Goal: Information Seeking & Learning: Learn about a topic

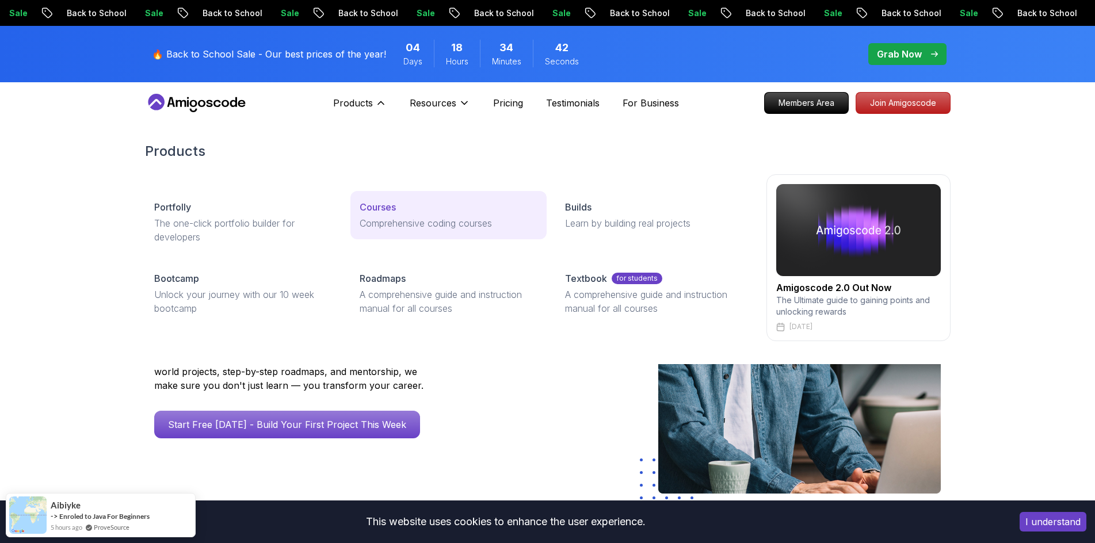
click at [428, 228] on p "Comprehensive coding courses" at bounding box center [449, 223] width 178 height 14
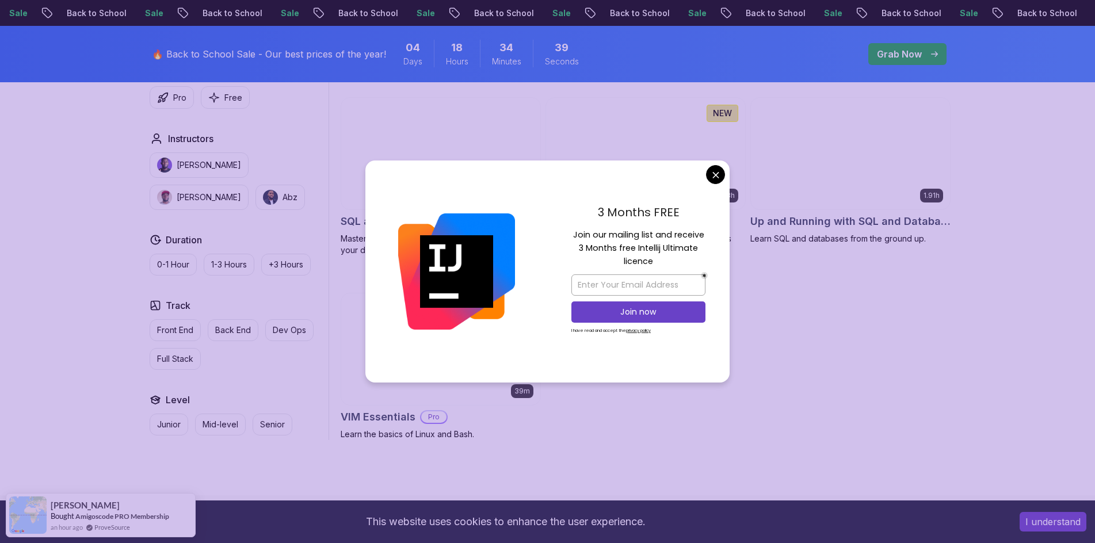
scroll to position [2935, 0]
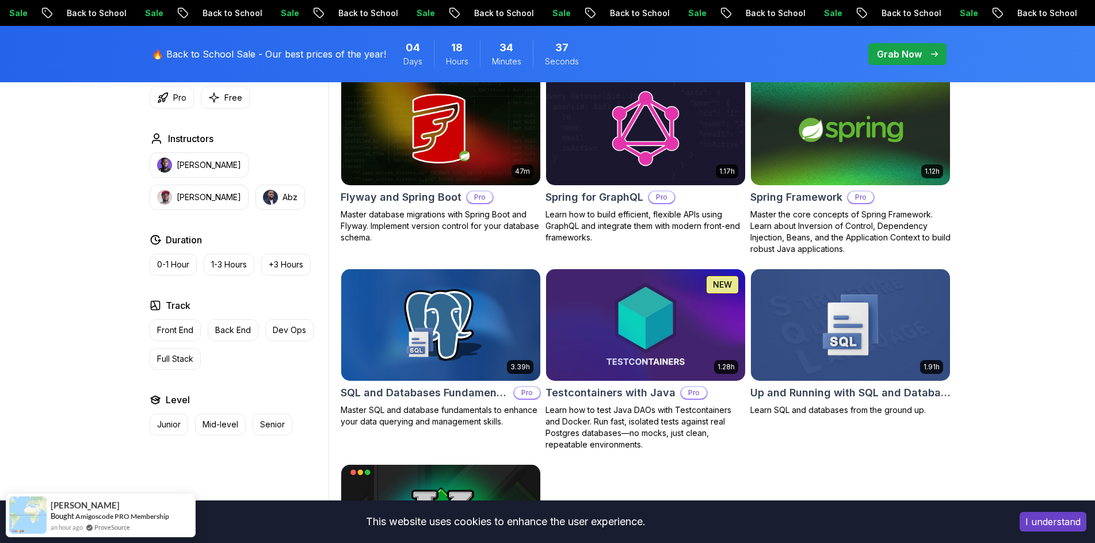
click at [711, 175] on body "Sale Back to School Sale Back to School Sale Back to School Sale Back to School…" at bounding box center [547, 55] width 1095 height 5980
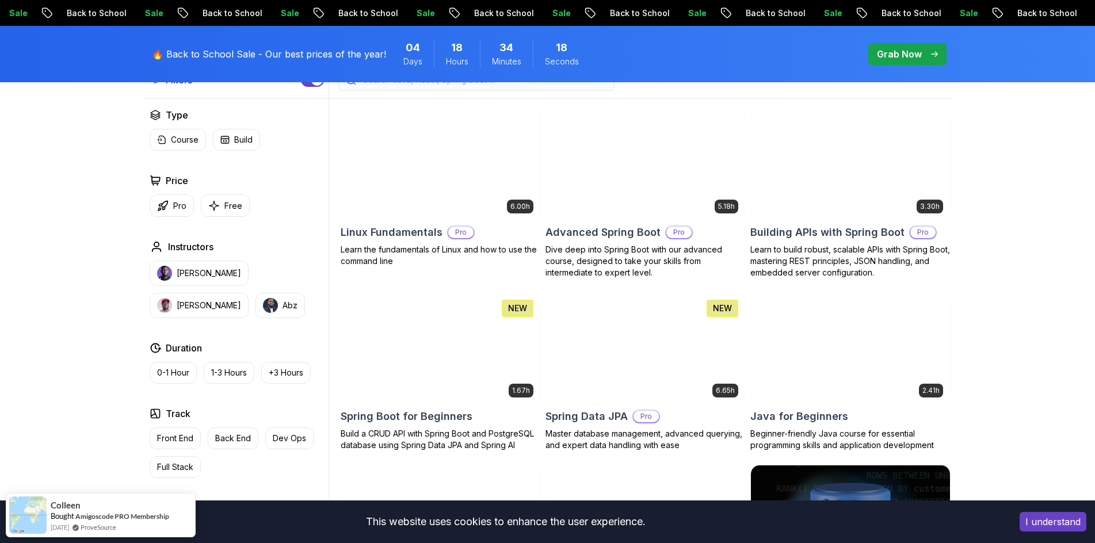
scroll to position [345, 0]
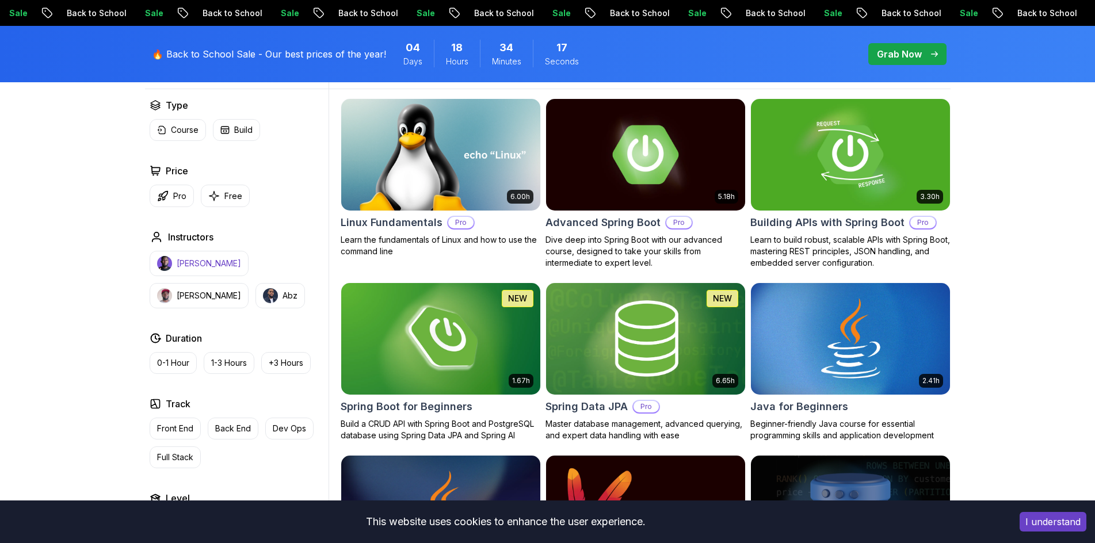
click at [215, 270] on button "[PERSON_NAME]" at bounding box center [199, 263] width 99 height 25
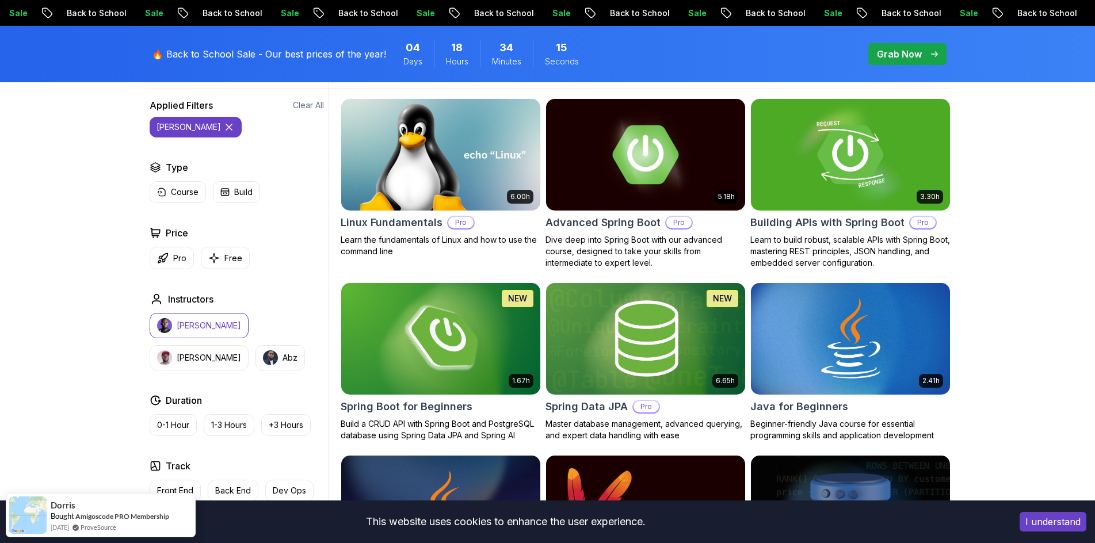
click at [185, 120] on button "[PERSON_NAME]" at bounding box center [196, 127] width 92 height 21
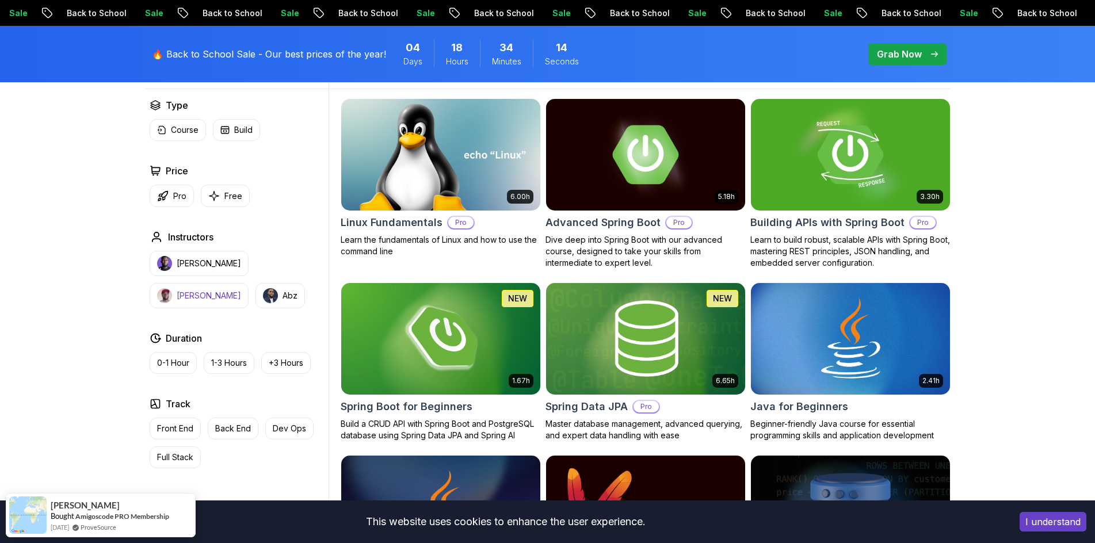
click at [249, 283] on button "[PERSON_NAME]" at bounding box center [199, 295] width 99 height 25
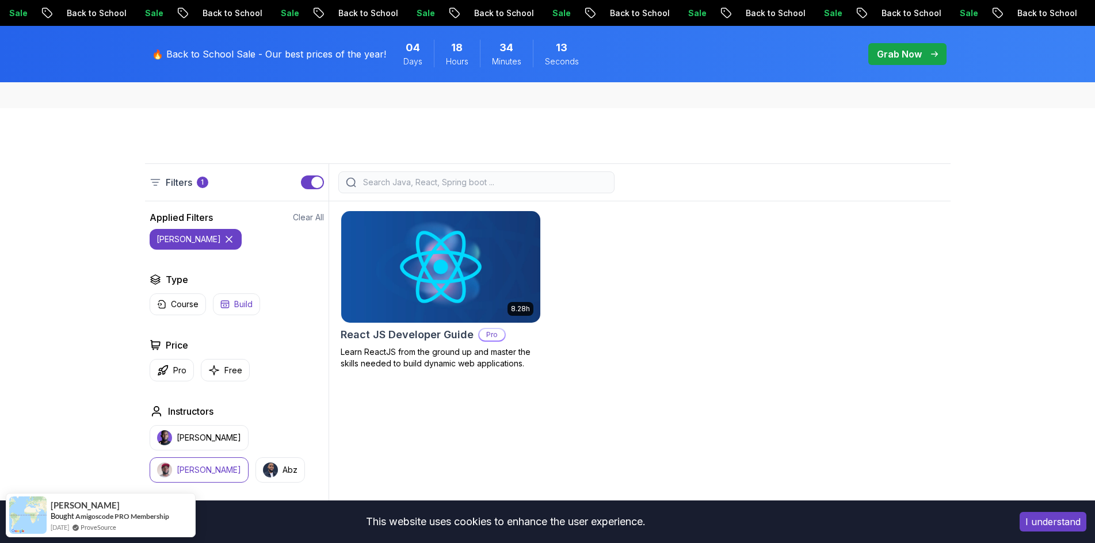
scroll to position [230, 0]
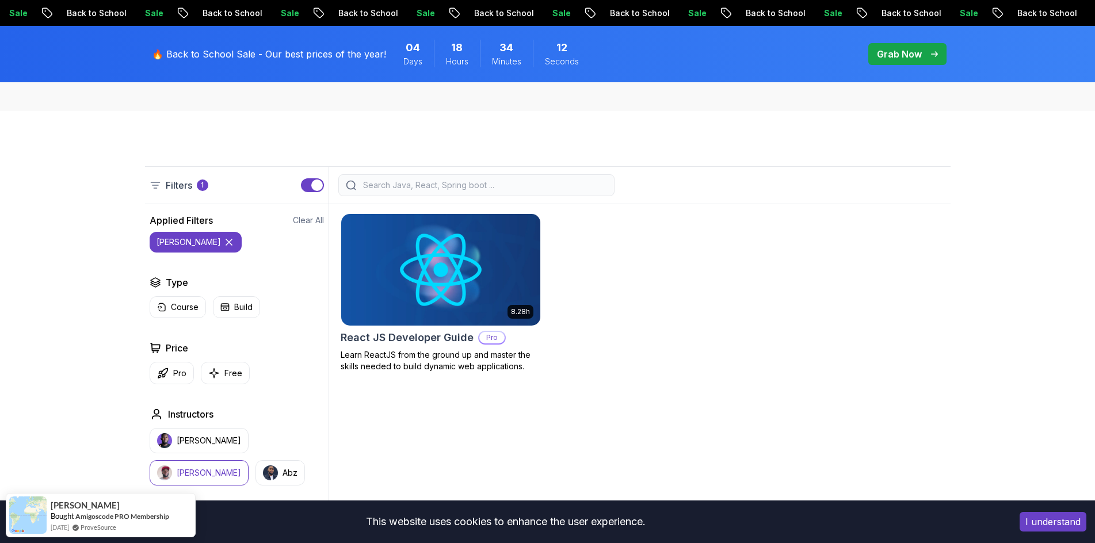
click at [223, 241] on icon at bounding box center [229, 242] width 12 height 12
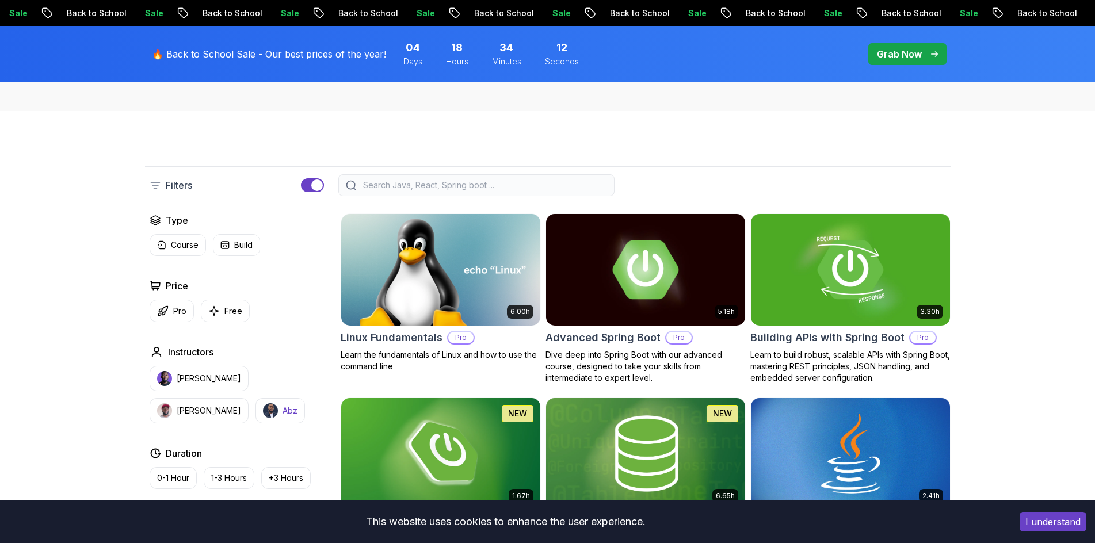
click at [255, 418] on button "Abz" at bounding box center [279, 410] width 49 height 25
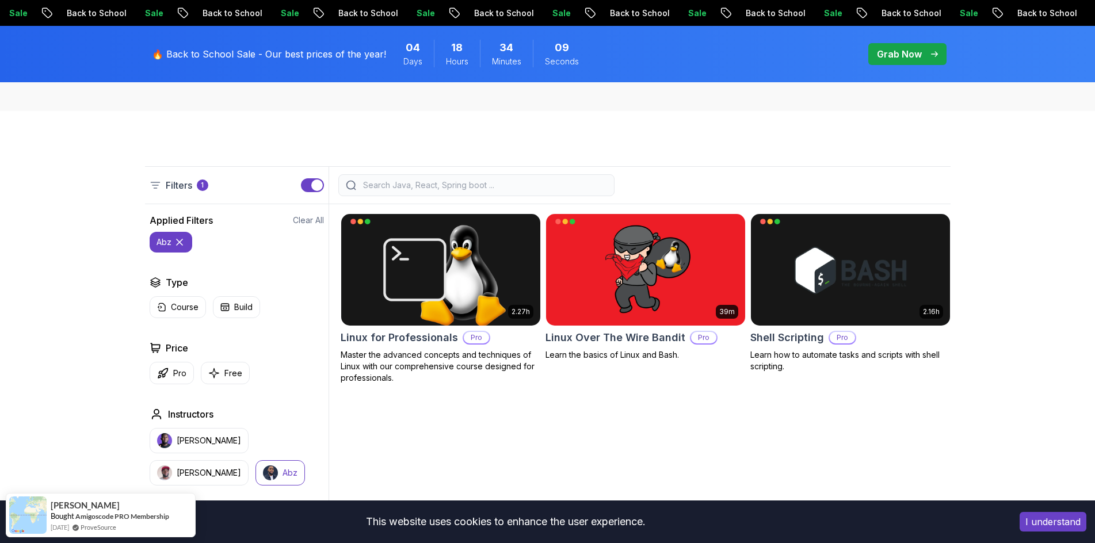
click at [178, 242] on icon at bounding box center [180, 242] width 12 height 12
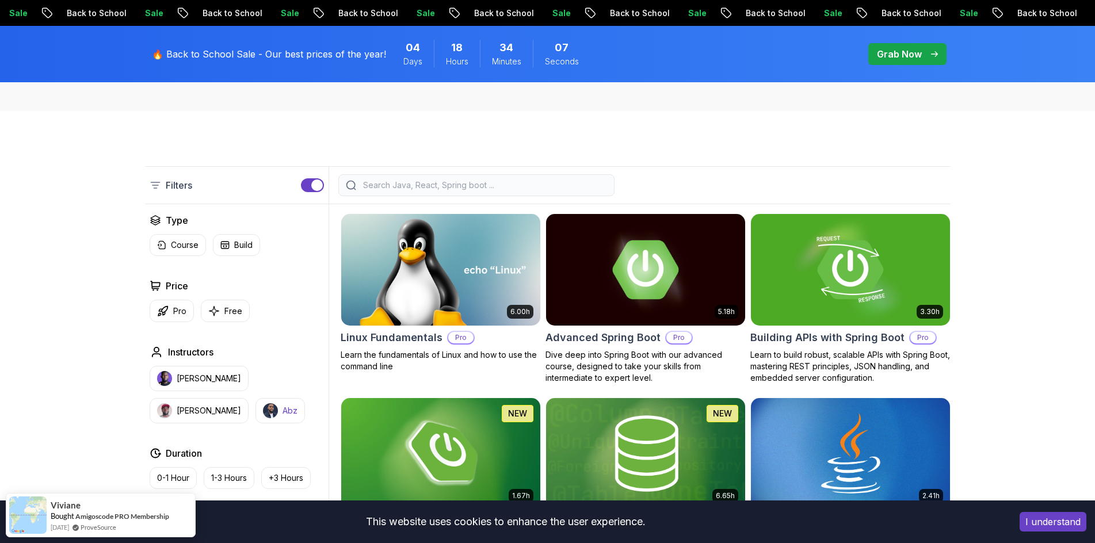
click at [255, 407] on button "Abz" at bounding box center [279, 410] width 49 height 25
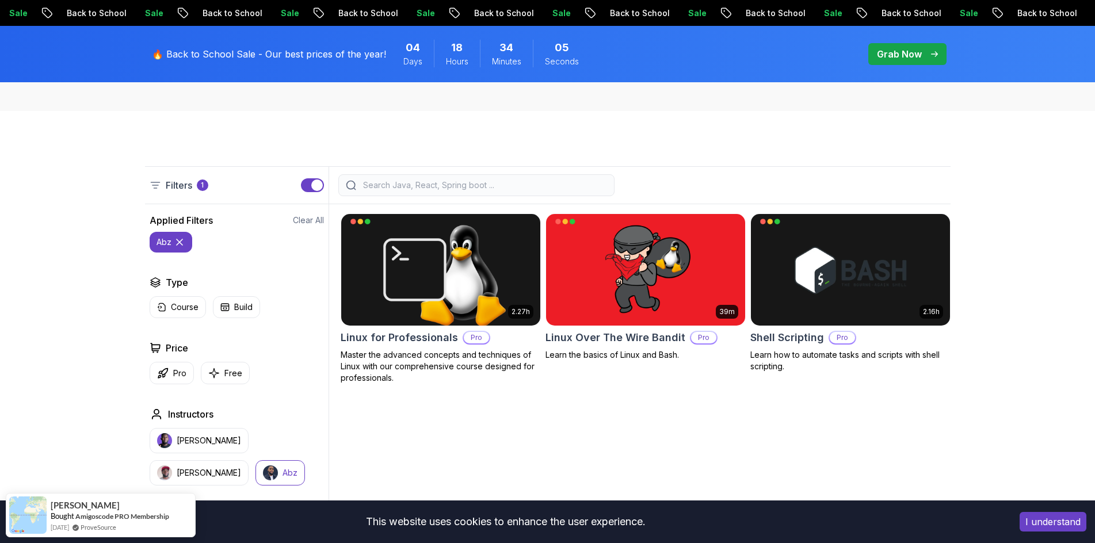
click at [180, 239] on icon at bounding box center [180, 242] width 12 height 12
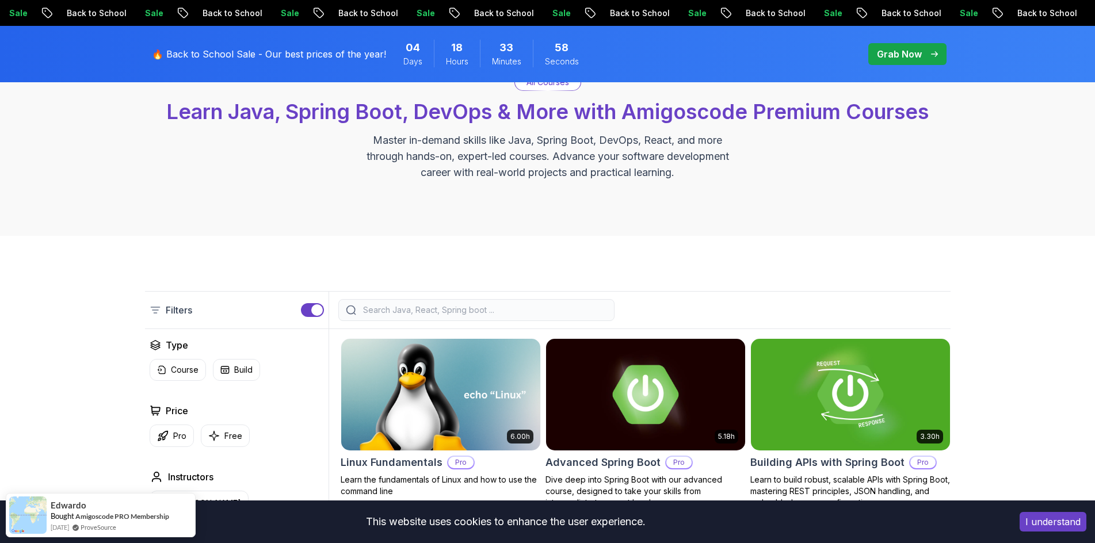
scroll to position [288, 0]
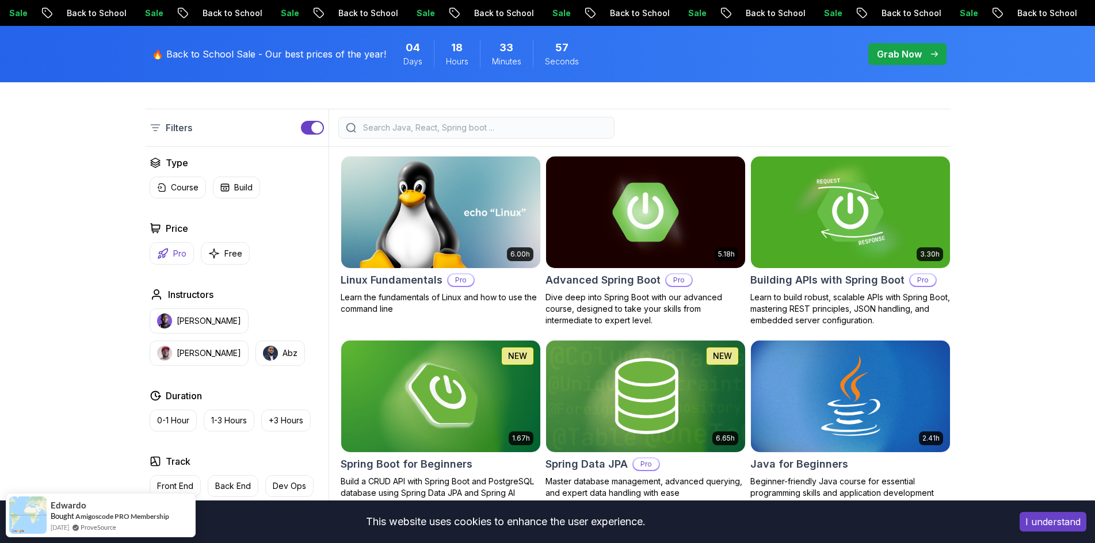
click at [171, 247] on button "Pro" at bounding box center [172, 253] width 44 height 22
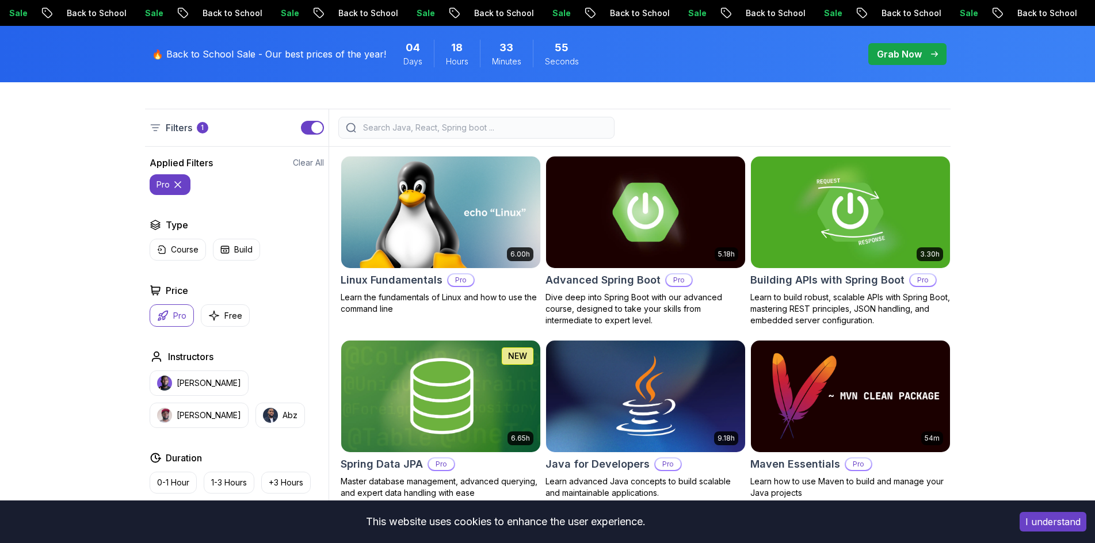
click at [175, 186] on icon at bounding box center [178, 185] width 6 height 6
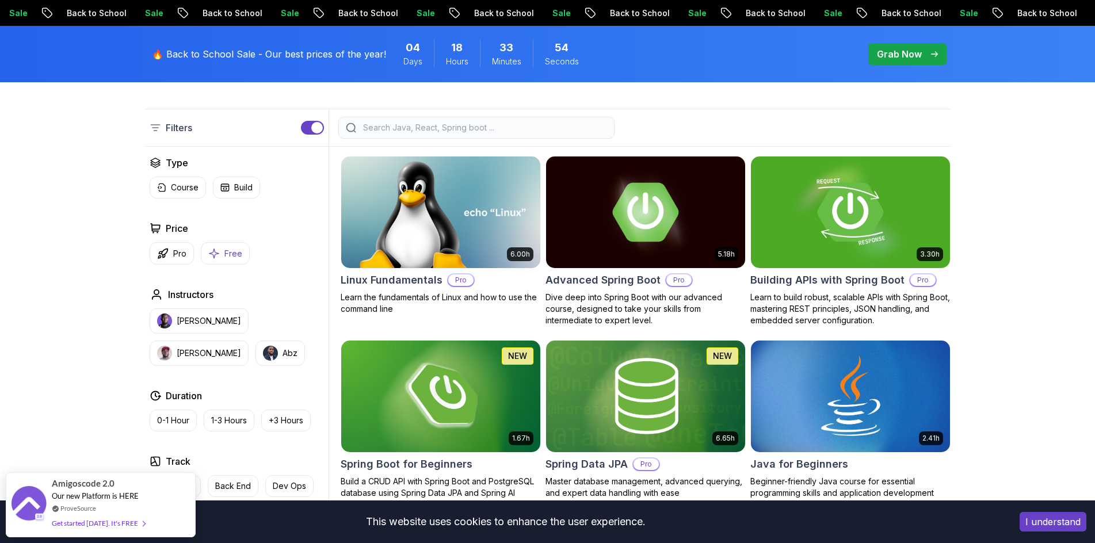
click at [227, 264] on button "Free" at bounding box center [225, 253] width 49 height 22
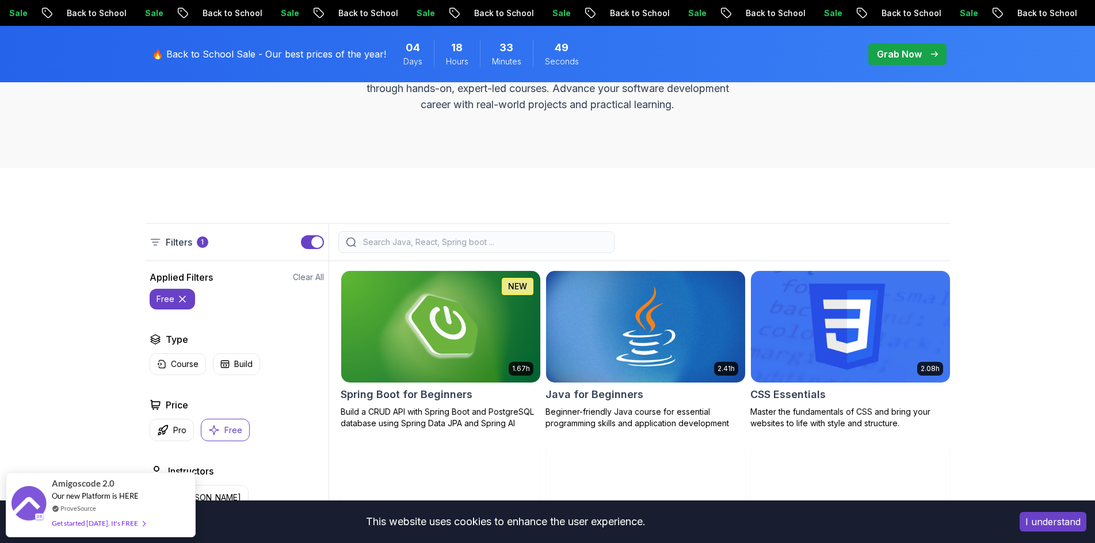
scroll to position [173, 0]
